Goal: Task Accomplishment & Management: Complete application form

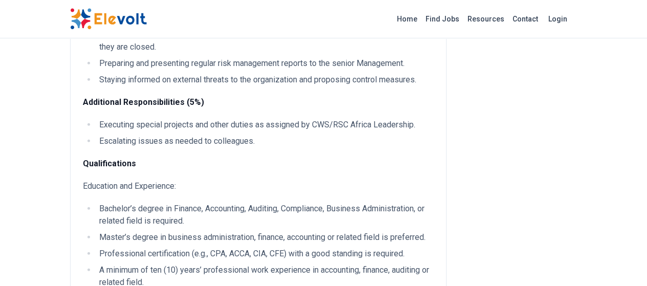
scroll to position [1176, 0]
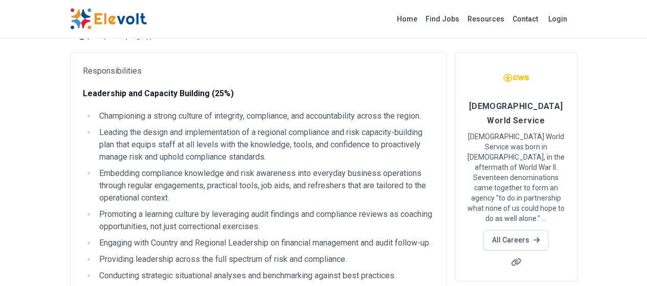
scroll to position [0, 0]
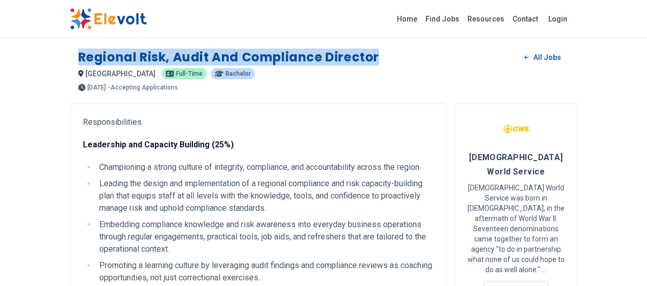
drag, startPoint x: 20, startPoint y: 54, endPoint x: 341, endPoint y: 69, distance: 320.5
click at [327, 59] on div "Regional Risk, Audit and Compliance Director All Jobs" at bounding box center [323, 57] width 491 height 16
copy h1 "Regional Risk, Audit and Compliance Director"
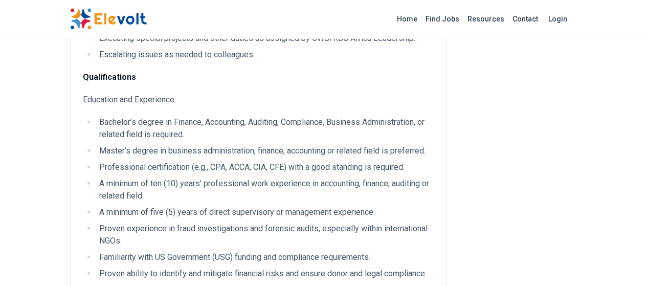
scroll to position [1279, 0]
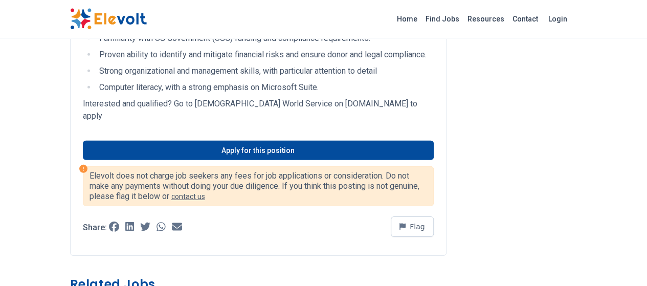
scroll to position [1512, 0]
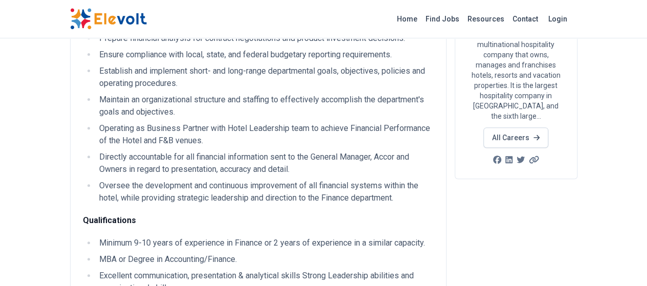
scroll to position [153, 0]
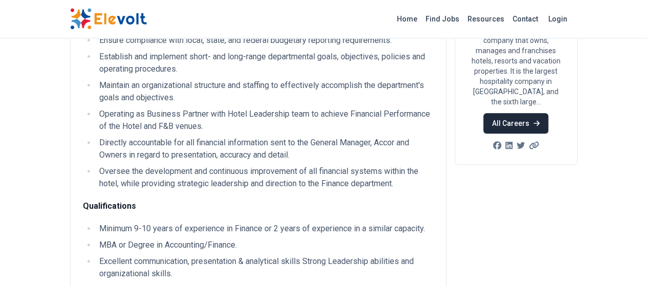
click at [548, 113] on link "All Careers" at bounding box center [515, 123] width 65 height 20
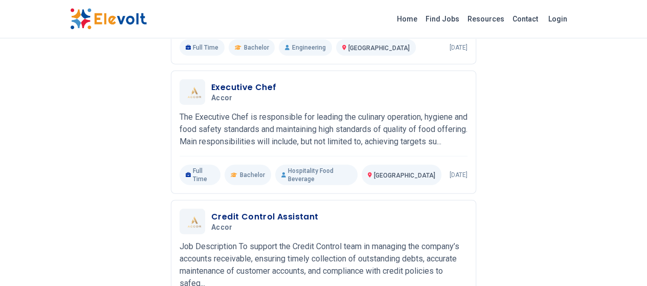
scroll to position [1330, 0]
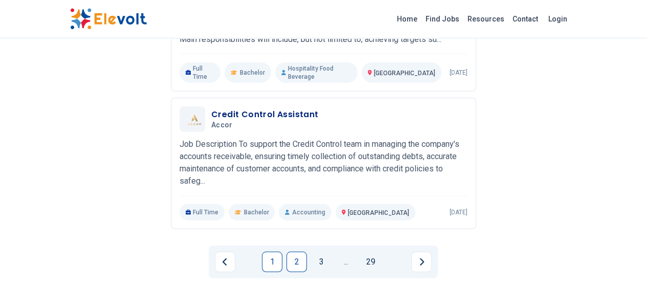
click at [297, 252] on link "2" at bounding box center [296, 262] width 20 height 20
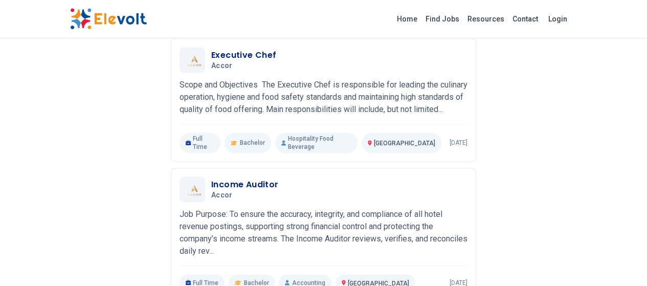
scroll to position [716, 0]
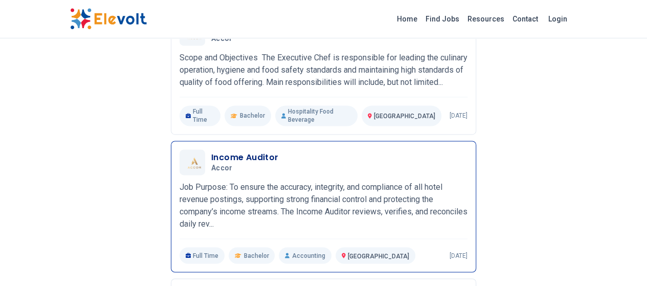
click at [313, 181] on p "Job Purpose: To ensure the accuracy, integrity, and compliance of all hotel rev…" at bounding box center [324, 205] width 288 height 49
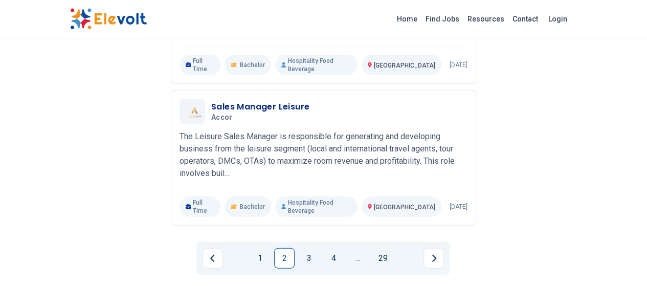
scroll to position [1256, 0]
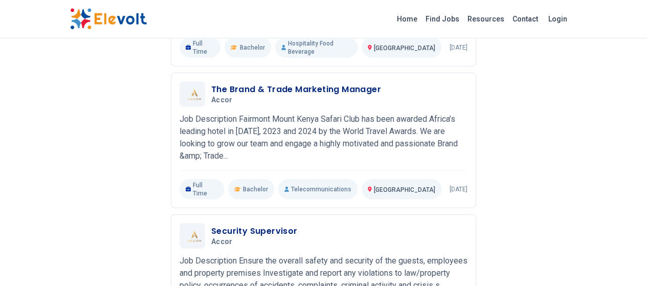
scroll to position [1228, 0]
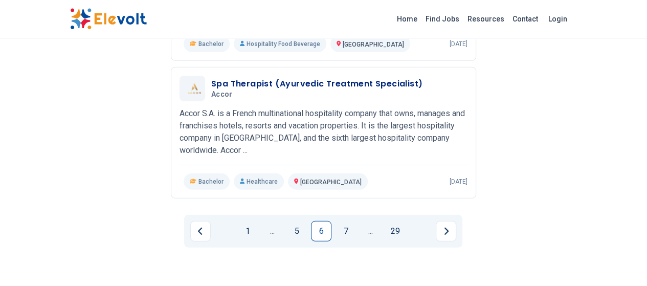
scroll to position [1359, 0]
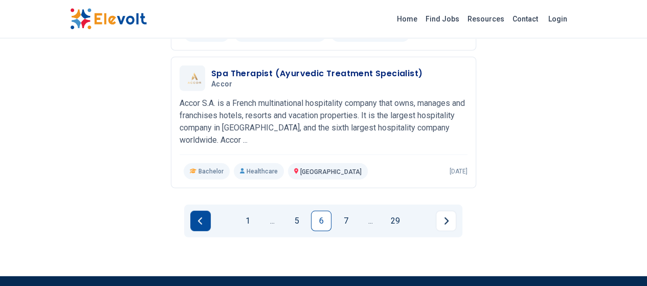
click at [201, 217] on icon "Previous page" at bounding box center [200, 221] width 5 height 8
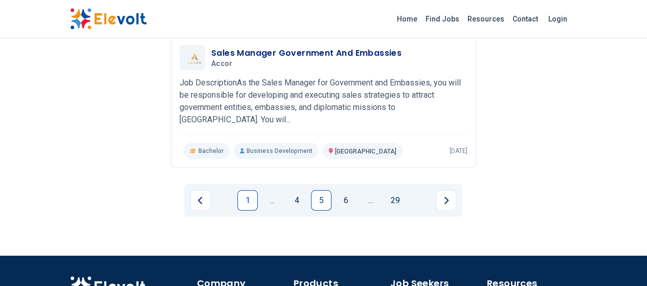
click at [247, 190] on link "1" at bounding box center [247, 200] width 20 height 20
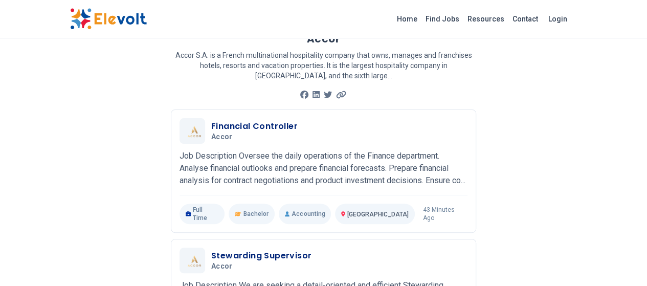
scroll to position [29, 0]
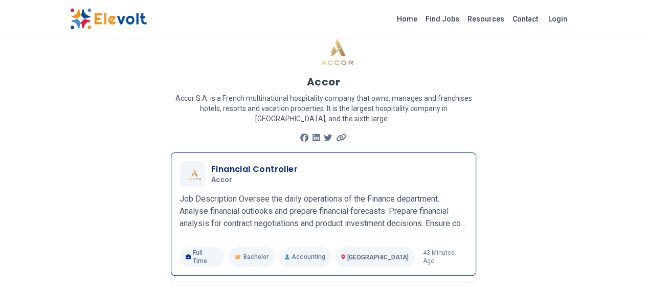
click at [236, 163] on h3 "Financial Controller" at bounding box center [254, 169] width 86 height 12
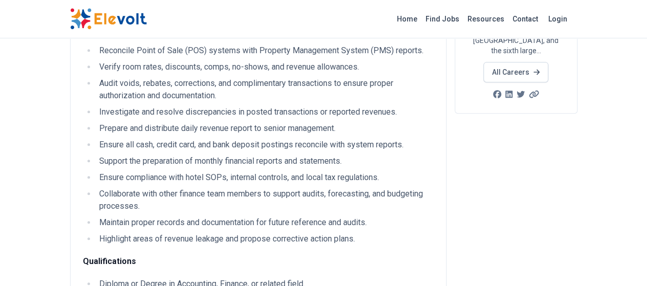
scroll to position [205, 0]
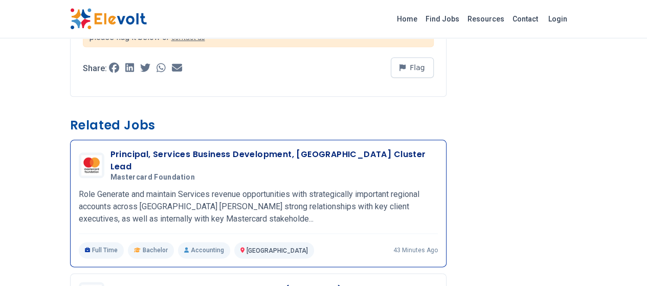
scroll to position [511, 0]
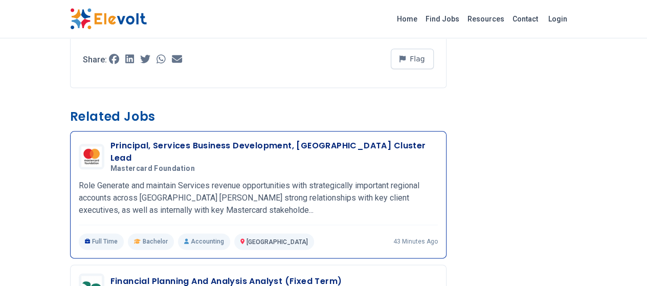
click at [224, 180] on p "Role Generate and maintain Services revenue opportunities with strategically im…" at bounding box center [258, 198] width 359 height 37
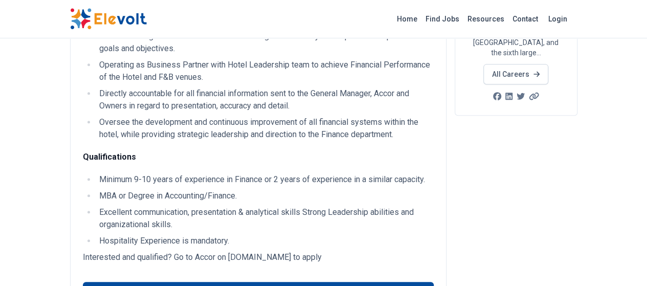
scroll to position [205, 0]
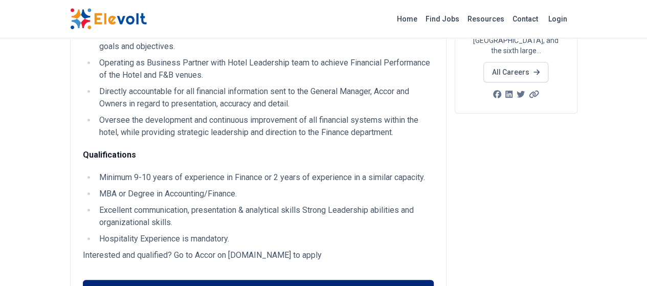
click at [231, 280] on link "Apply for this position" at bounding box center [258, 289] width 351 height 19
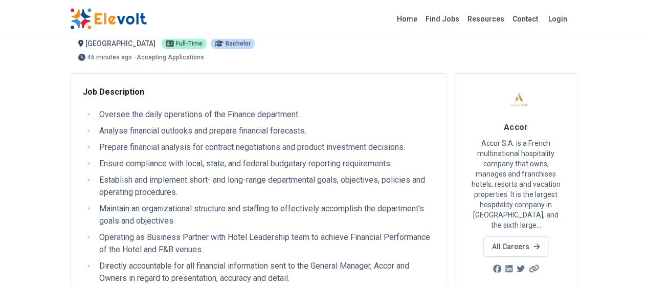
scroll to position [0, 0]
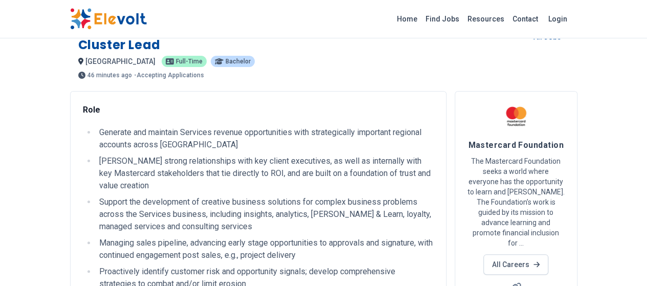
scroll to position [51, 0]
